Goal: Check status

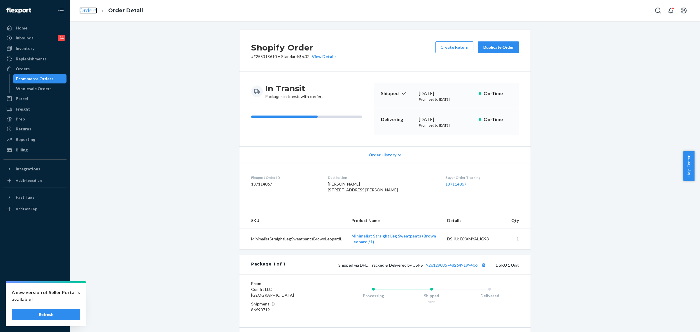
click at [96, 12] on link "Orders" at bounding box center [88, 10] width 18 height 6
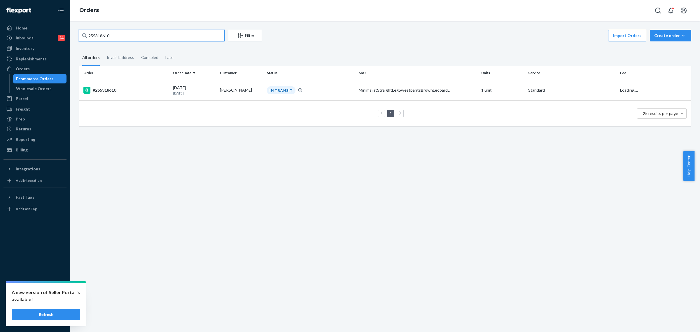
click at [158, 35] on input "255318610" at bounding box center [152, 36] width 146 height 12
paste input "3819378"
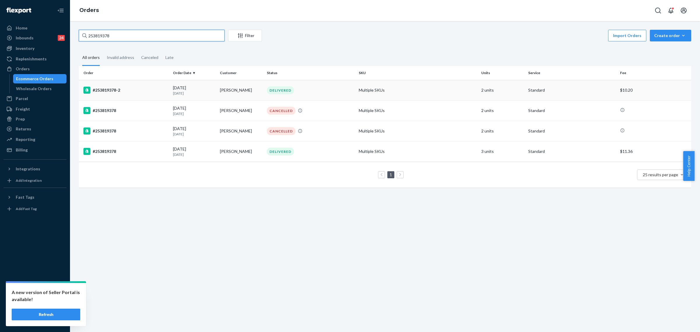
type input "253819378"
click at [114, 88] on div "#253819378-2" at bounding box center [125, 90] width 85 height 7
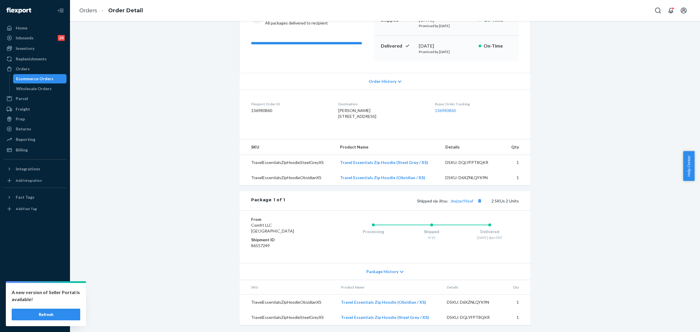
scroll to position [91, 0]
click at [33, 25] on div "Home" at bounding box center [35, 28] width 62 height 8
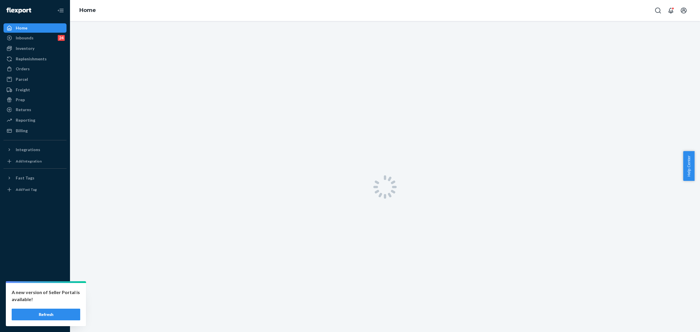
click at [57, 317] on button "Refresh" at bounding box center [46, 315] width 69 height 12
